Goal: Task Accomplishment & Management: Use online tool/utility

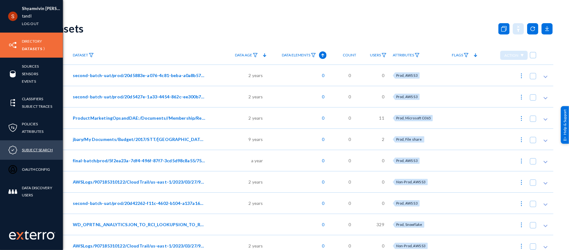
click at [37, 151] on link "Subject Search" at bounding box center [37, 149] width 31 height 7
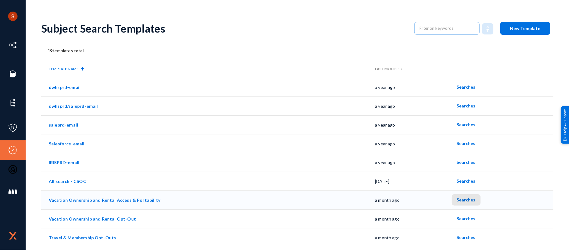
click at [467, 199] on span "Searches" at bounding box center [466, 199] width 19 height 5
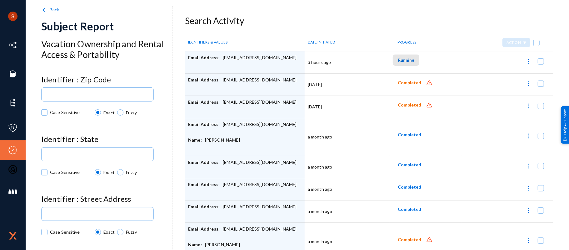
click at [402, 62] on span "Running" at bounding box center [406, 59] width 17 height 5
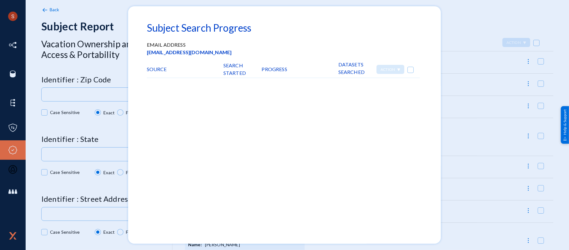
click at [462, 31] on div at bounding box center [284, 125] width 569 height 250
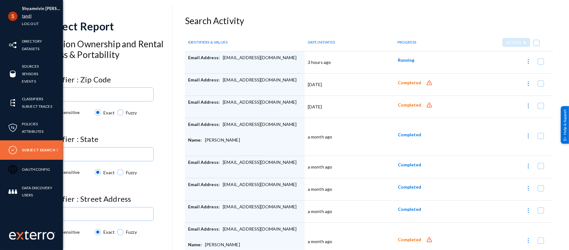
click at [31, 17] on link "tandl" at bounding box center [27, 16] width 10 height 7
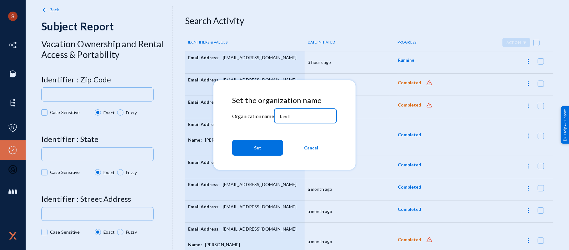
click at [288, 115] on input "tandl" at bounding box center [307, 117] width 54 height 6
click at [288, 115] on input "d" at bounding box center [307, 117] width 54 height 6
type input "divebell"
click at [275, 147] on button "Set" at bounding box center [257, 148] width 51 height 16
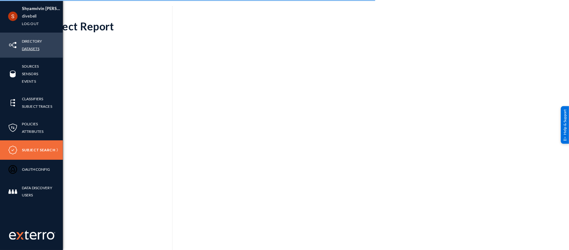
click at [31, 49] on link "Datasets" at bounding box center [31, 48] width 18 height 7
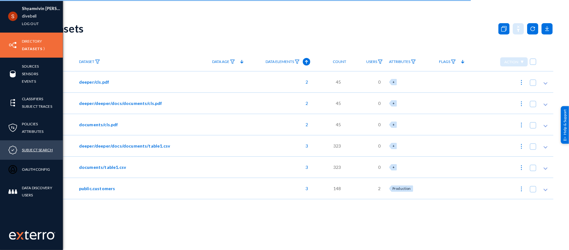
click at [35, 151] on link "Subject Search" at bounding box center [37, 149] width 31 height 7
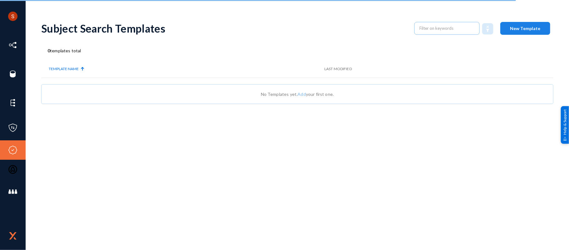
click at [520, 30] on span "New Template" at bounding box center [526, 28] width 30 height 5
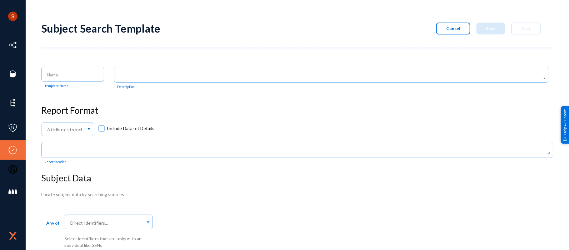
scroll to position [0, 0]
click at [100, 220] on input "text" at bounding box center [107, 223] width 76 height 6
click at [180, 130] on div "Attributes to include in report... Include Dataset Details" at bounding box center [297, 131] width 513 height 20
click at [75, 77] on input at bounding box center [74, 75] width 54 height 6
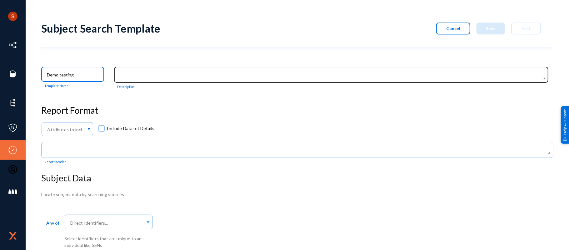
type input "Demo testing"
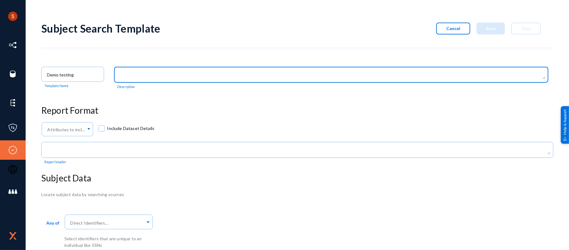
click at [163, 77] on textarea at bounding box center [333, 75] width 426 height 8
type textarea "demo purpose"
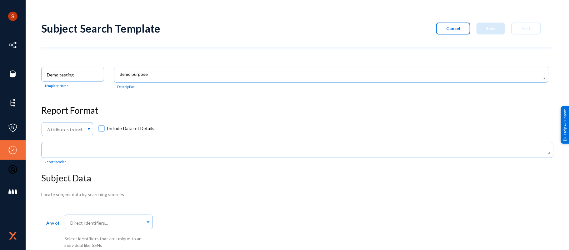
click at [188, 93] on div "Subject Search Template Cancel Save Test Demo testing Template Name Description…" at bounding box center [297, 132] width 513 height 232
click at [127, 224] on input "text" at bounding box center [107, 223] width 76 height 6
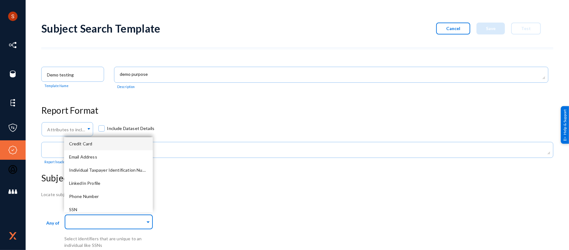
click at [96, 143] on div "Credit Card" at bounding box center [108, 143] width 89 height 13
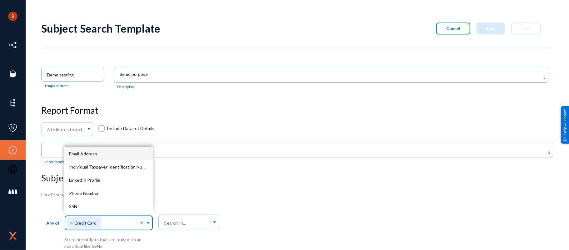
click at [94, 152] on span "Email Address" at bounding box center [83, 153] width 28 height 5
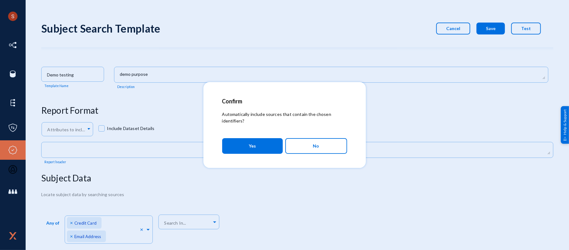
click at [312, 179] on body "Shyamvivin Vincent Francis Joseph divebell Log out Directory Datasets Sources S…" at bounding box center [284, 125] width 569 height 250
click at [308, 149] on button "No" at bounding box center [317, 146] width 62 height 16
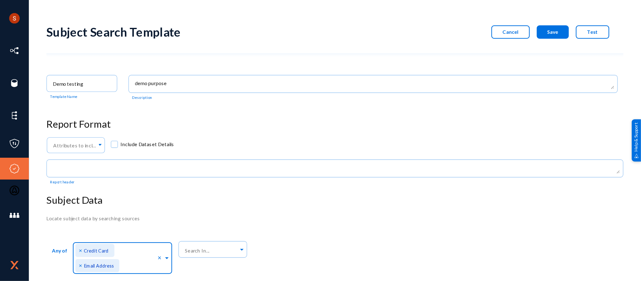
scroll to position [14, 0]
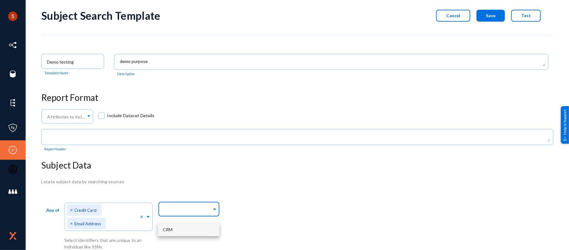
click at [190, 207] on input "text" at bounding box center [187, 210] width 49 height 6
type input "d"
type input "crm"
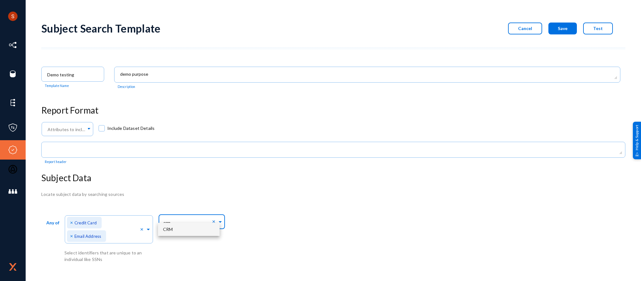
scroll to position [0, 0]
click at [267, 213] on div "Any of Direct Identifiers... × Credit Card × Email Address × Select identifiers…" at bounding box center [333, 237] width 584 height 50
click at [190, 222] on input "text" at bounding box center [187, 223] width 49 height 6
type input "CR"
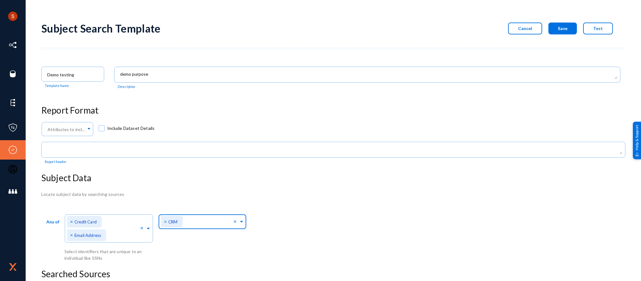
click at [164, 220] on span "×" at bounding box center [166, 221] width 4 height 6
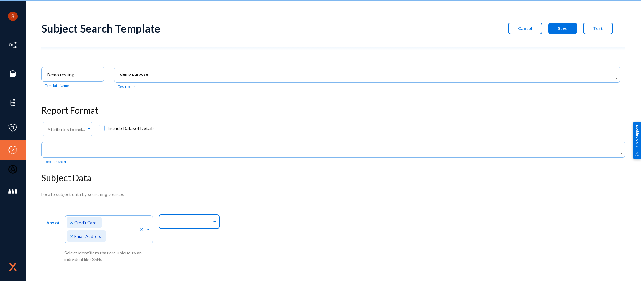
click at [172, 221] on input "text" at bounding box center [187, 223] width 49 height 6
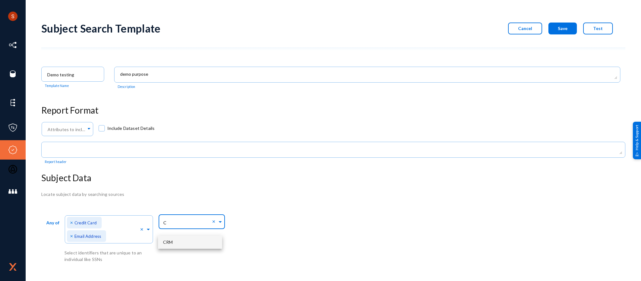
type input "CR"
click at [207, 220] on input "CR" at bounding box center [187, 223] width 49 height 6
click at [194, 239] on div "CRM" at bounding box center [190, 241] width 64 height 13
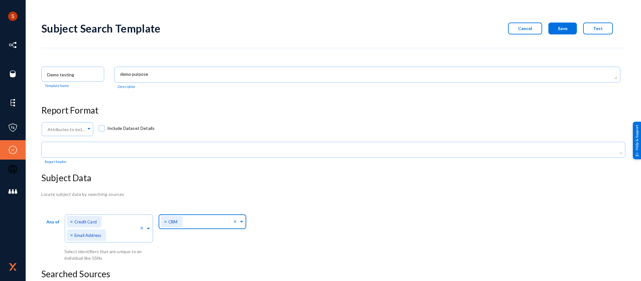
click at [207, 220] on input "text" at bounding box center [209, 223] width 49 height 6
type input "b"
click at [295, 191] on div "Locate subject data by searching sources" at bounding box center [333, 194] width 584 height 7
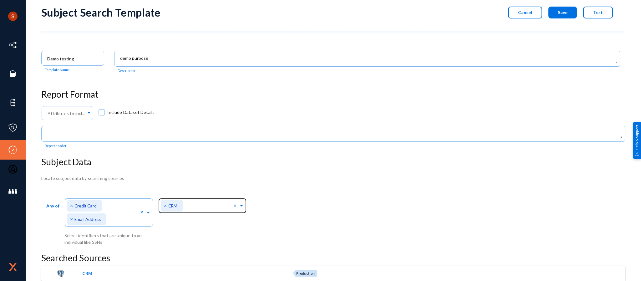
click at [165, 205] on span "×" at bounding box center [166, 205] width 4 height 6
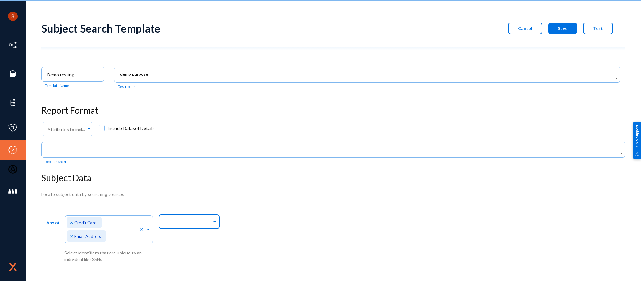
scroll to position [0, 0]
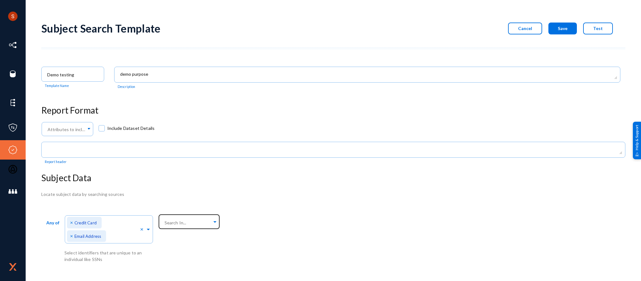
click at [287, 203] on div "Locate subject data by searching sources Any of Direct Identifiers... × Credit …" at bounding box center [333, 227] width 584 height 72
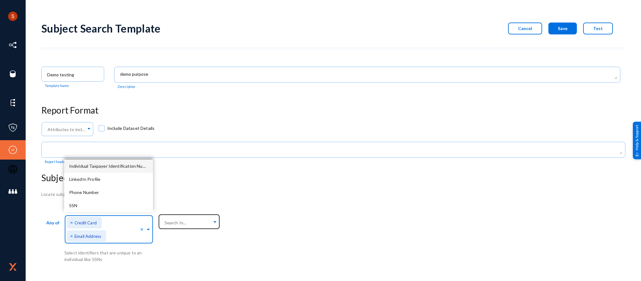
click at [120, 235] on input "text" at bounding box center [124, 238] width 32 height 6
click at [99, 179] on span "LinkedIn Profile" at bounding box center [85, 178] width 32 height 5
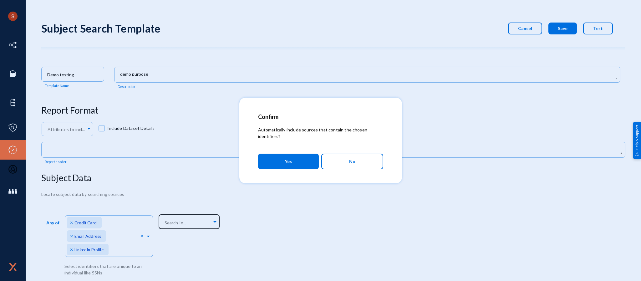
click at [350, 213] on body "Shyamvivin Vincent Francis Joseph divebell Log out Directory Datasets Sources S…" at bounding box center [320, 140] width 641 height 281
click at [339, 156] on button "No" at bounding box center [352, 162] width 62 height 16
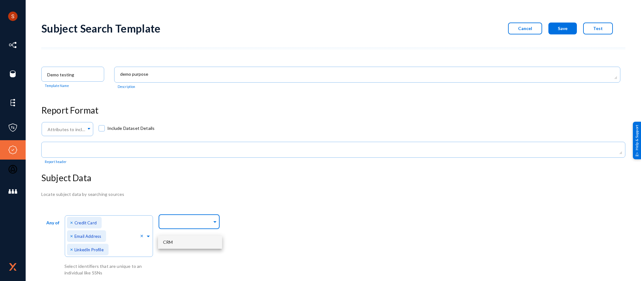
click at [194, 220] on input "text" at bounding box center [187, 223] width 49 height 6
type input "crm"
click at [179, 238] on div "CRM" at bounding box center [190, 241] width 64 height 13
click at [318, 210] on div "Locate subject data by searching sources Any of Direct Identifiers... × Credit …" at bounding box center [333, 250] width 584 height 119
click at [313, 208] on div "Locate subject data by searching sources Any of Direct Identifiers... × Credit …" at bounding box center [333, 233] width 584 height 85
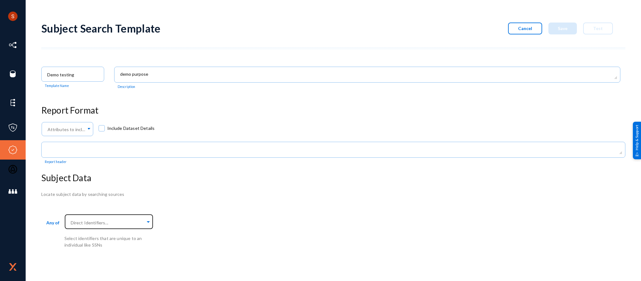
click at [311, 195] on div "Locate subject data by searching sources" at bounding box center [333, 194] width 584 height 7
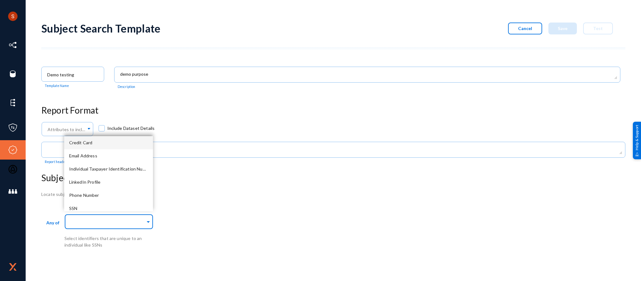
click at [150, 216] on div "Direct Identifiers..." at bounding box center [108, 220] width 89 height 17
click at [104, 146] on div "Credit Card" at bounding box center [108, 142] width 89 height 13
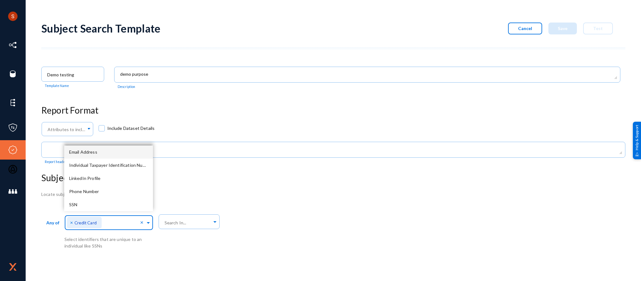
click at [221, 198] on body "Shyamvivin Vincent Francis Joseph divebell Log out Directory Datasets Sources S…" at bounding box center [320, 140] width 641 height 281
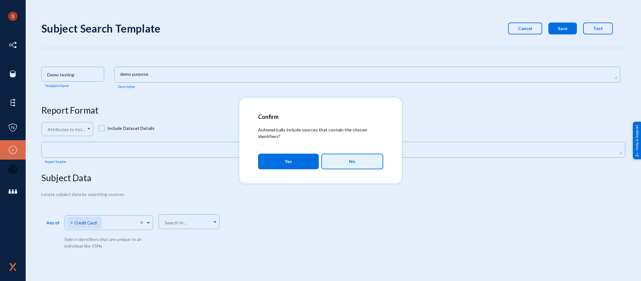
click at [342, 166] on button "No" at bounding box center [352, 162] width 62 height 16
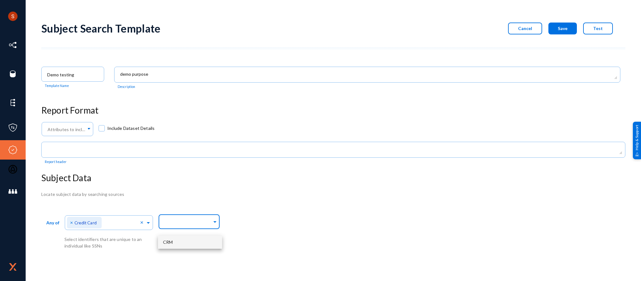
click at [193, 221] on input "text" at bounding box center [187, 223] width 49 height 6
click at [315, 178] on h3 "Subject Data" at bounding box center [333, 178] width 584 height 11
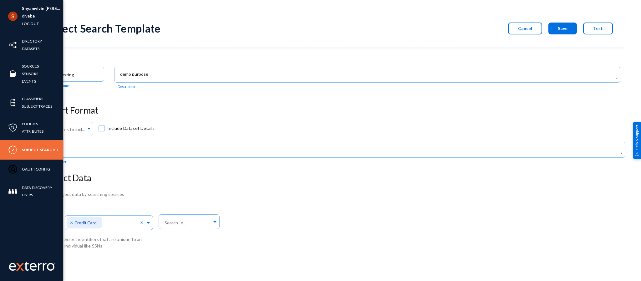
click at [31, 17] on link "divebell" at bounding box center [29, 16] width 15 height 7
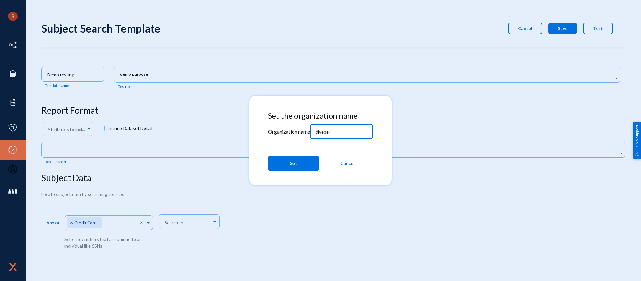
click at [335, 131] on input "divebell" at bounding box center [343, 132] width 54 height 6
type input "tandl"
click at [310, 158] on button "Set" at bounding box center [293, 163] width 51 height 16
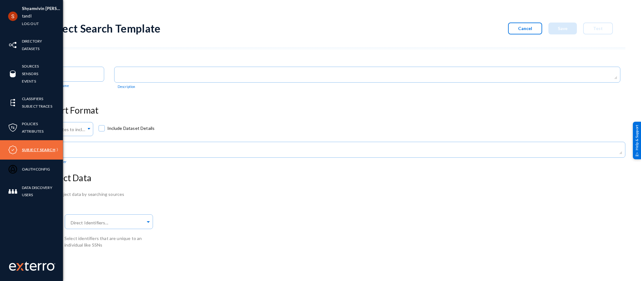
click at [38, 150] on link "Subject Search" at bounding box center [38, 149] width 33 height 7
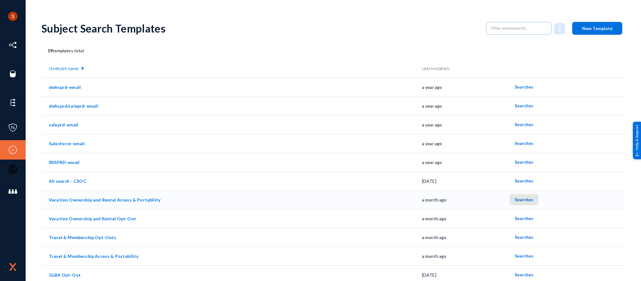
click at [524, 198] on span "Searches" at bounding box center [523, 199] width 19 height 5
